Goal: Transaction & Acquisition: Purchase product/service

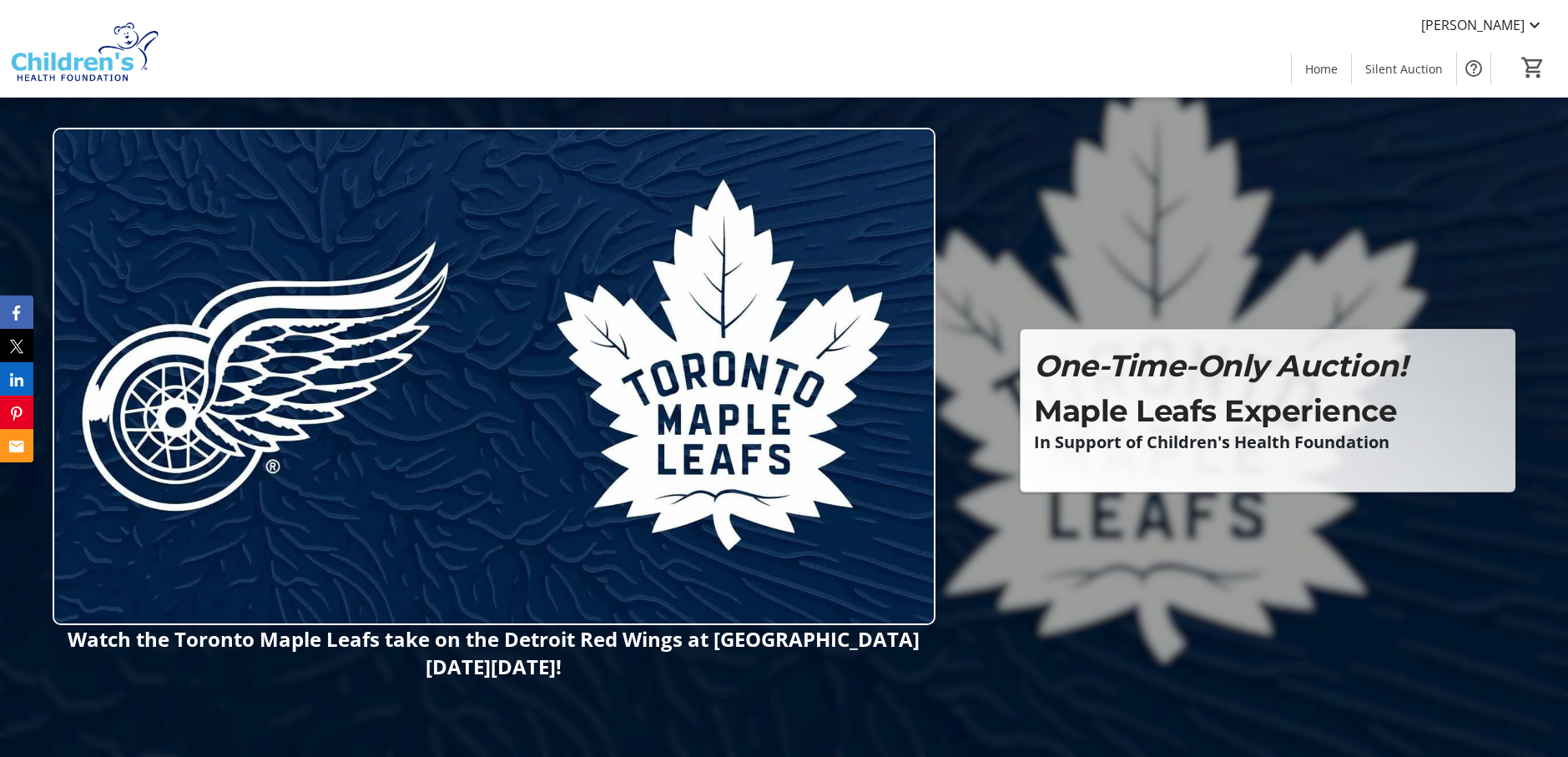
click at [824, 539] on img at bounding box center [494, 376] width 883 height 497
click at [1233, 404] on p "Maple Leafs Experience" at bounding box center [1268, 410] width 468 height 45
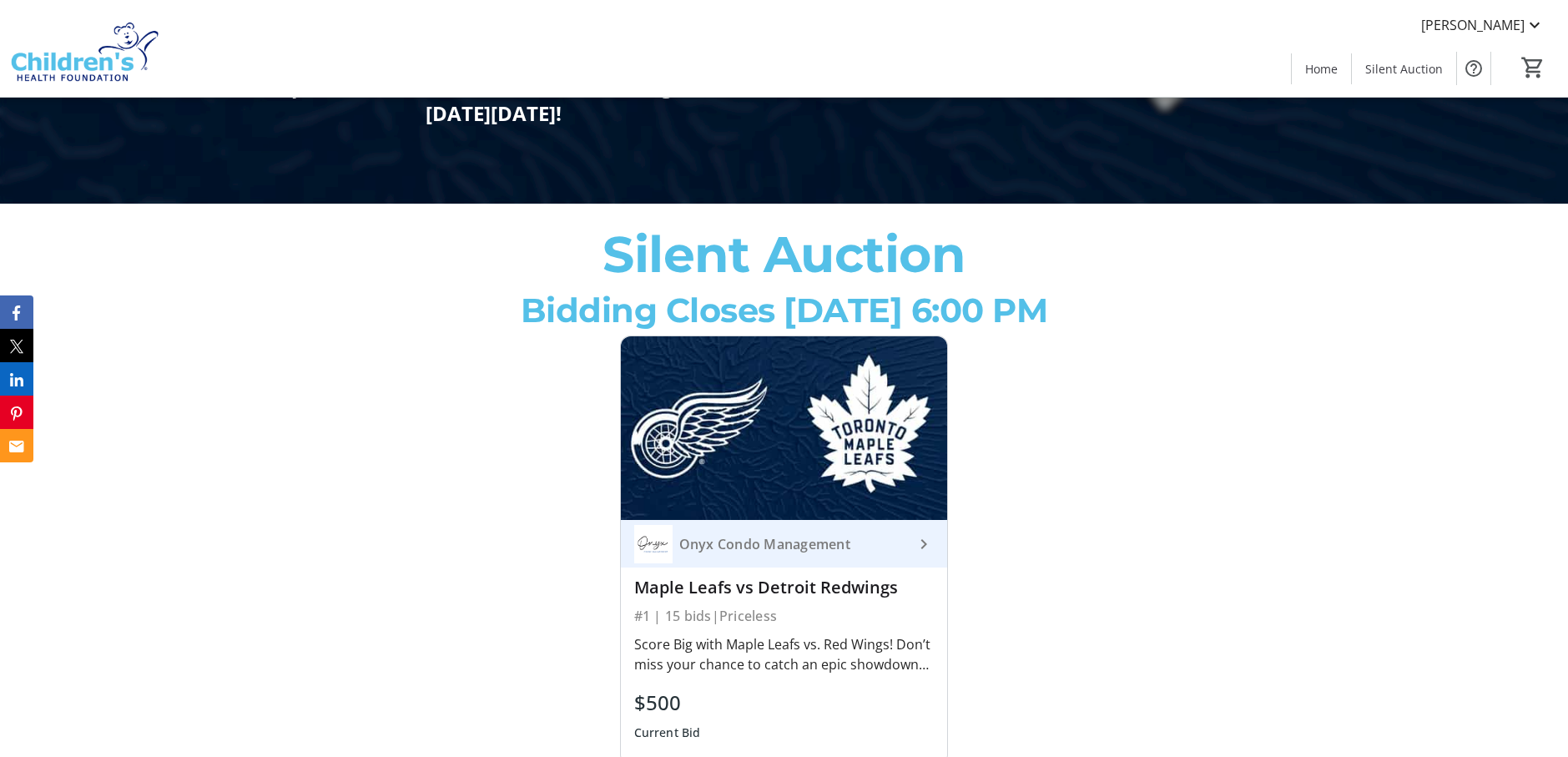
scroll to position [667, 0]
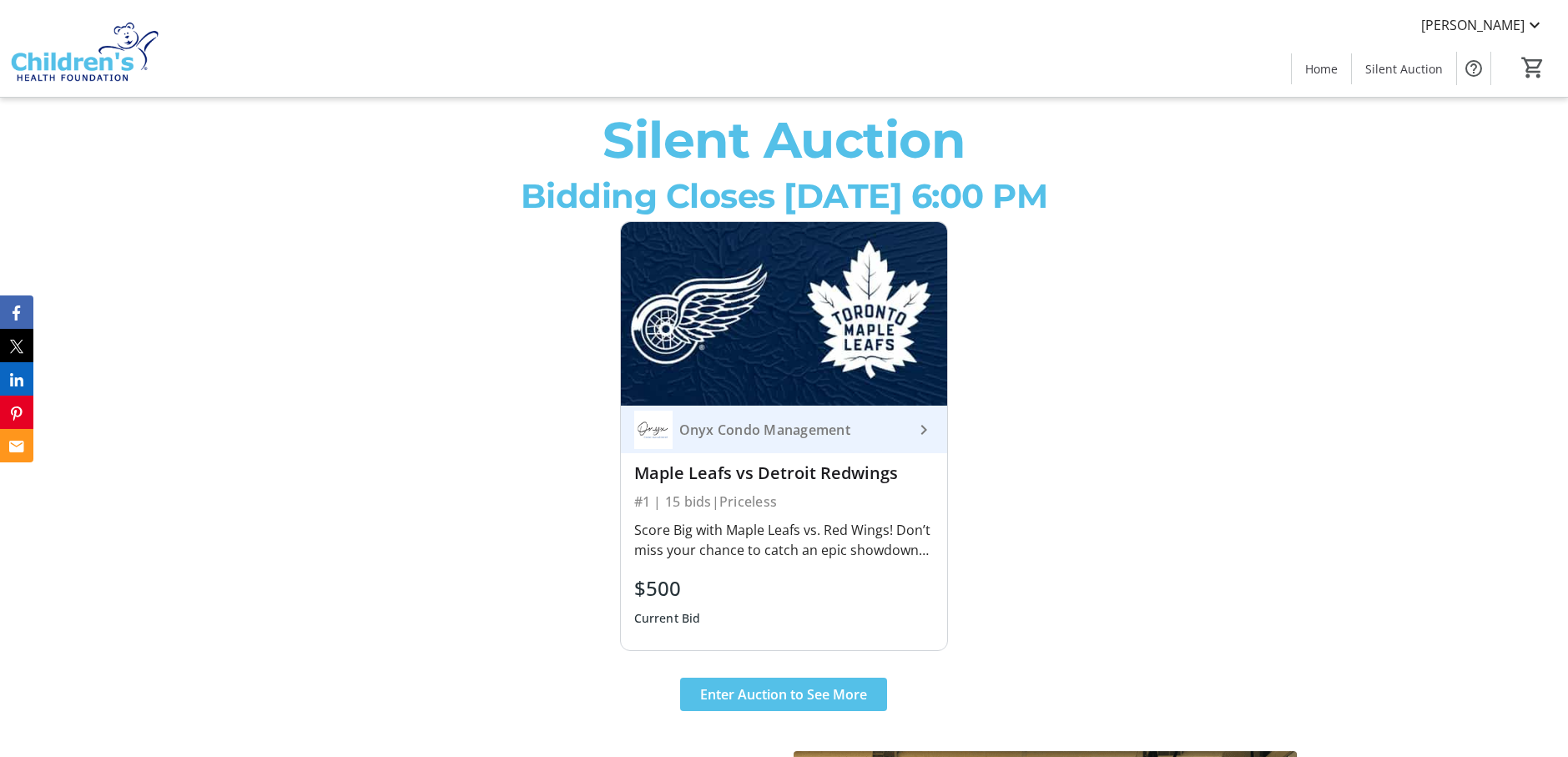
click at [815, 341] on img at bounding box center [784, 314] width 327 height 184
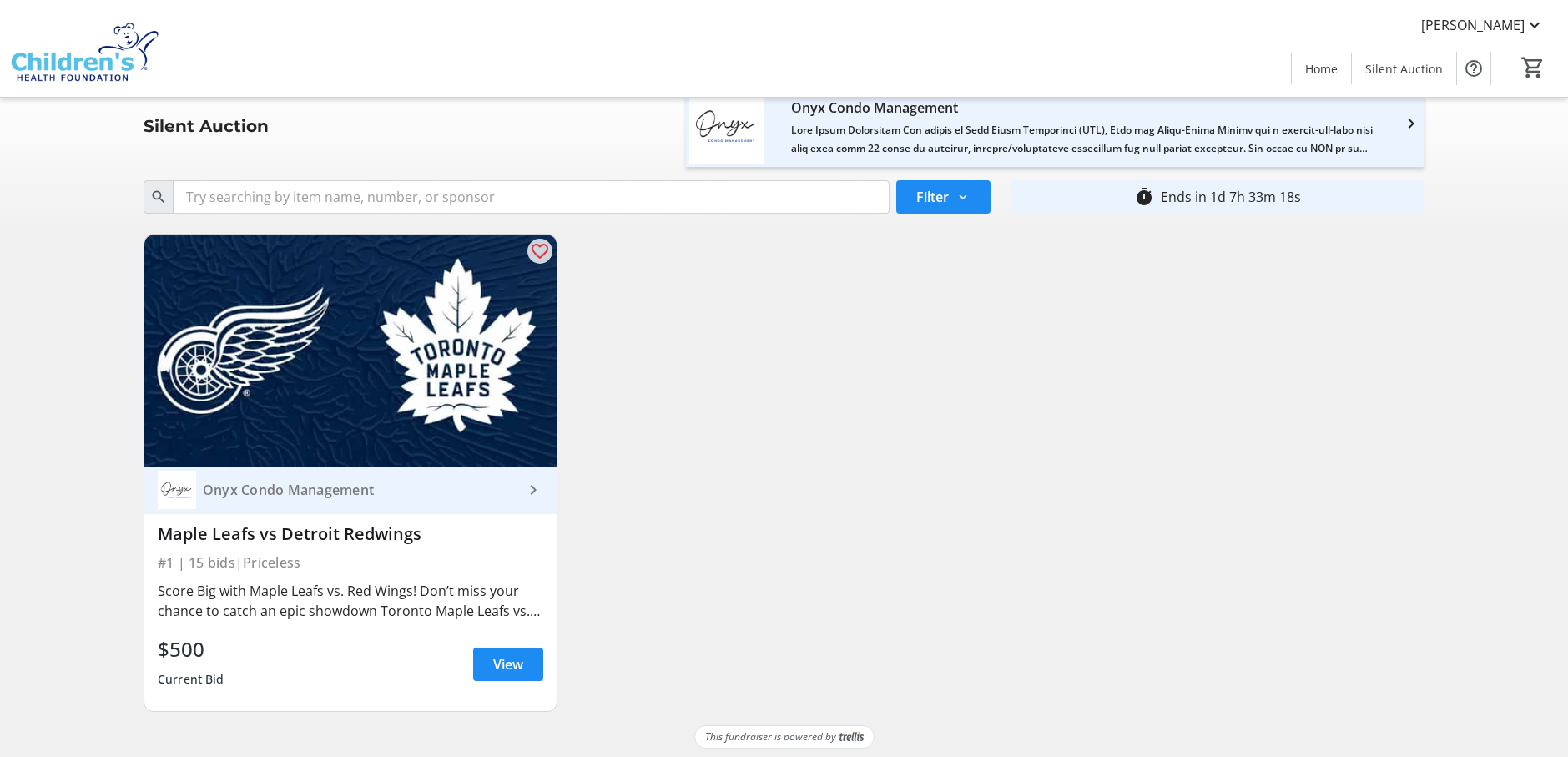
scroll to position [24, 0]
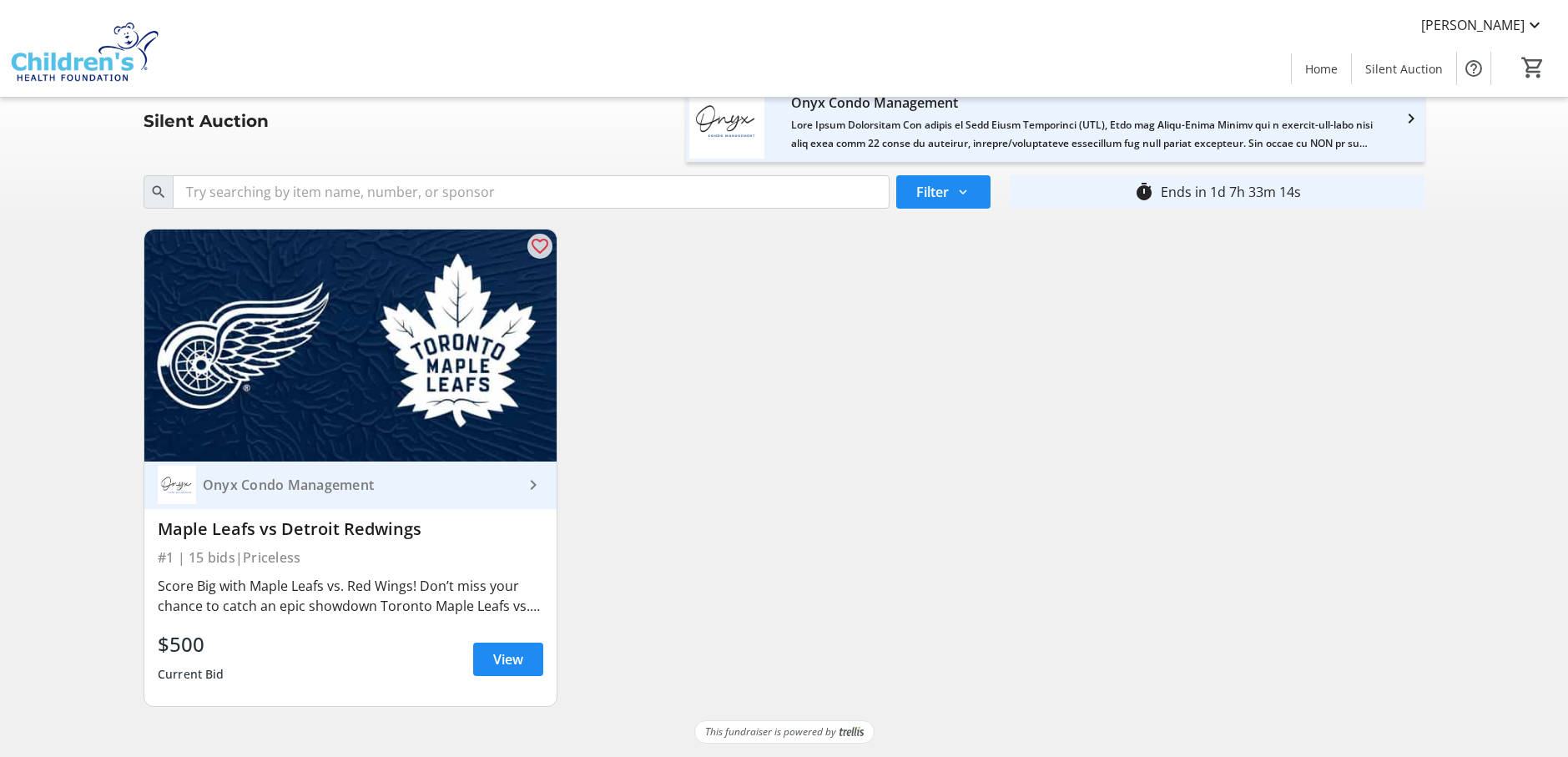
click at [534, 486] on mat-icon "keyboard_arrow_right" at bounding box center [533, 484] width 20 height 20
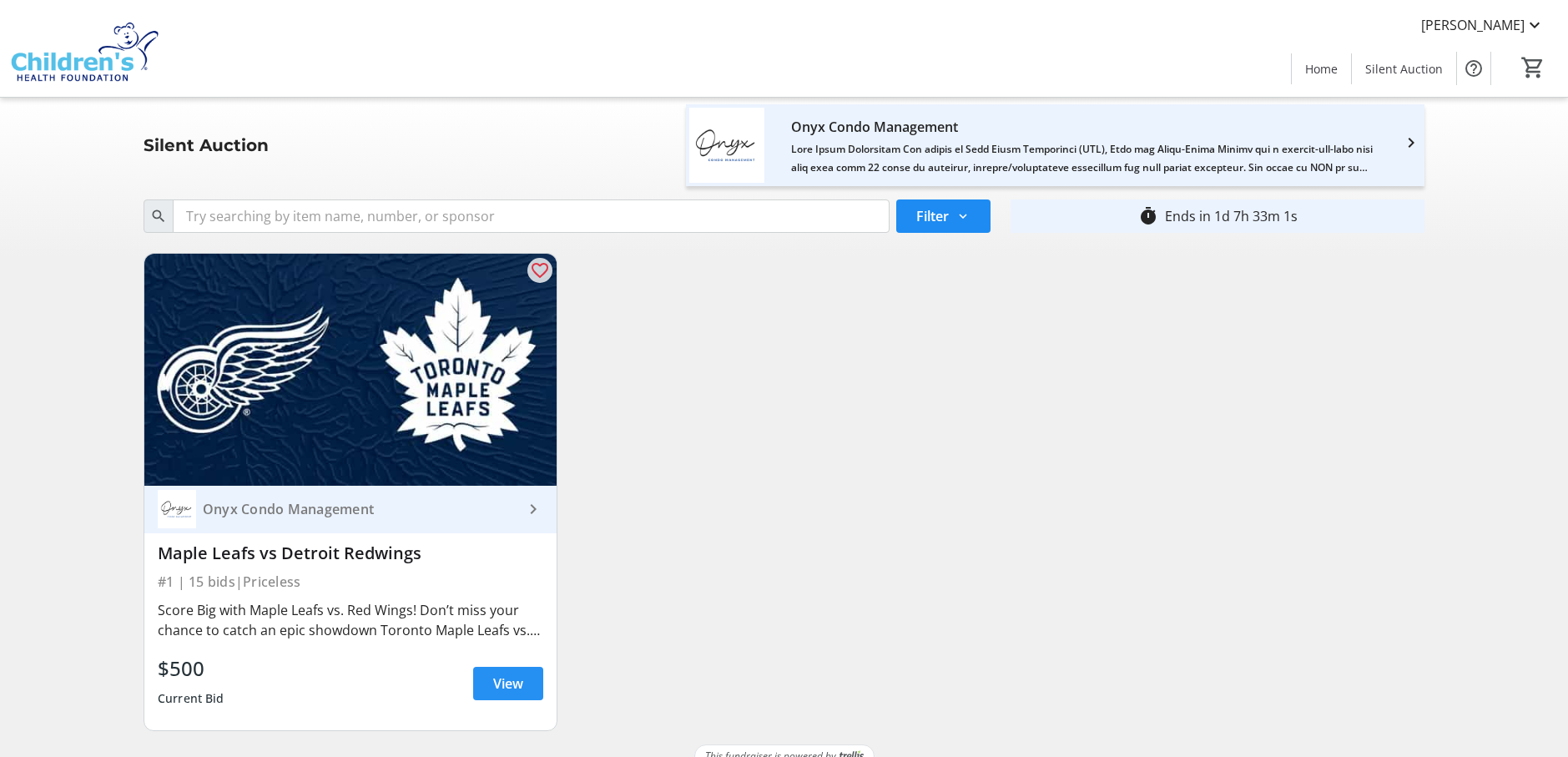
click at [509, 681] on span "View" at bounding box center [507, 682] width 30 height 20
